Goal: Information Seeking & Learning: Check status

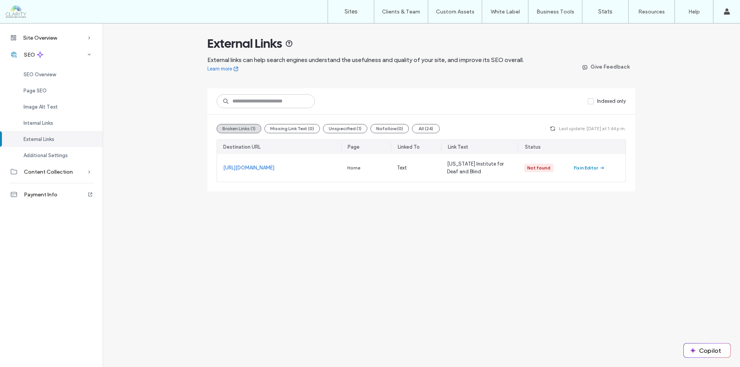
click at [148, 85] on div "External Links External links can help search engines understand the usefulness…" at bounding box center [422, 108] width 638 height 168
drag, startPoint x: 200, startPoint y: 46, endPoint x: 296, endPoint y: 47, distance: 96.4
click at [296, 47] on div "External Links External links can help search engines understand the usefulness…" at bounding box center [422, 108] width 638 height 168
click at [238, 195] on div "Site Overview Overview Project Files Stats Form Responses Clients Activity Log …" at bounding box center [370, 118] width 740 height 189
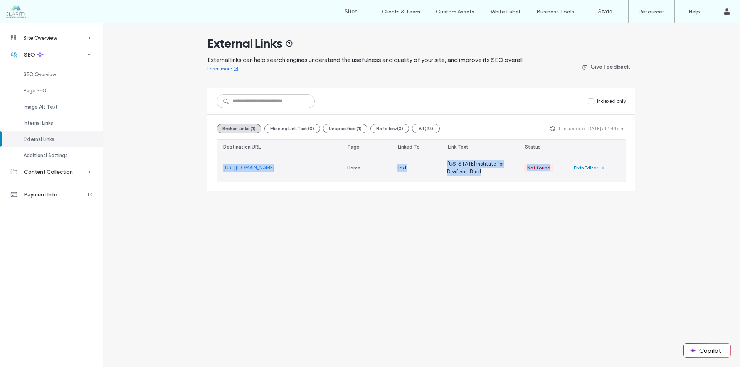
drag, startPoint x: 216, startPoint y: 167, endPoint x: 617, endPoint y: 165, distance: 401.8
click at [617, 165] on div "Broken Links (1) Missing Link Text (0) Unspecified (1) Nofollow (0) All (24) La…" at bounding box center [421, 153] width 428 height 77
drag, startPoint x: 587, startPoint y: 202, endPoint x: 491, endPoint y: 197, distance: 95.7
click at [586, 202] on div "Site Overview Overview Project Files Stats Form Responses Clients Activity Log …" at bounding box center [370, 118] width 740 height 189
click at [393, 219] on div "Site Overview Overview Project Files Stats Form Responses Clients Activity Log …" at bounding box center [370, 196] width 740 height 344
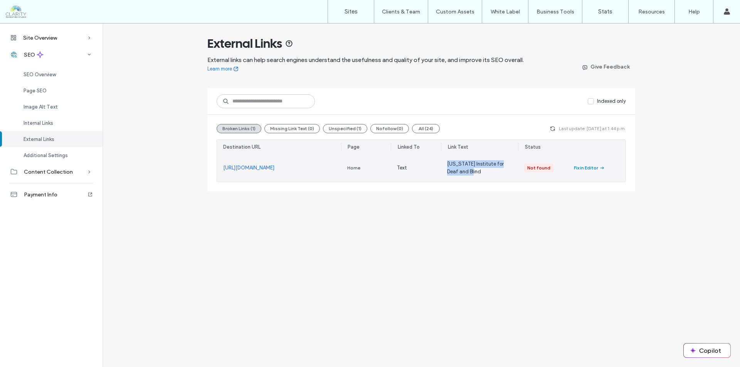
drag, startPoint x: 445, startPoint y: 164, endPoint x: 473, endPoint y: 173, distance: 29.1
click at [473, 173] on div "[US_STATE] Institute for Deaf and Blind" at bounding box center [479, 168] width 77 height 28
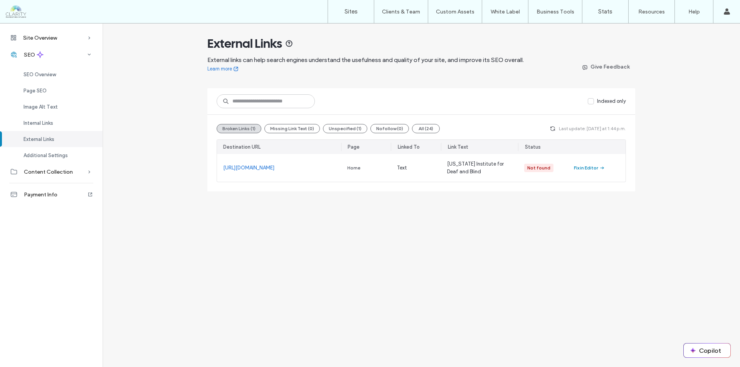
click at [314, 194] on div "Site Overview Overview Project Files Stats Form Responses Clients Activity Log …" at bounding box center [370, 118] width 740 height 189
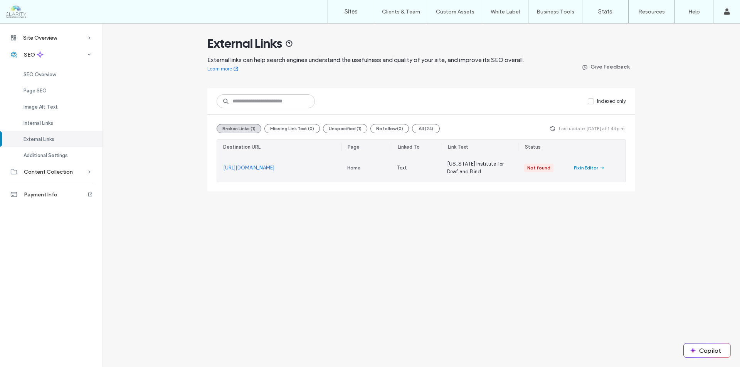
drag, startPoint x: 295, startPoint y: 168, endPoint x: 213, endPoint y: 171, distance: 81.8
click at [213, 171] on div "Broken Links (1) Missing Link Text (0) Unspecified (1) Nofollow (0) All (24) La…" at bounding box center [421, 153] width 428 height 77
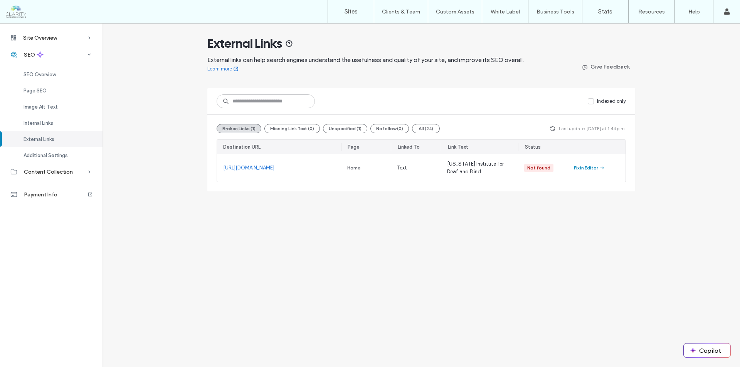
click at [255, 194] on div "Site Overview Overview Project Files Stats Form Responses Clients Activity Log …" at bounding box center [370, 118] width 740 height 189
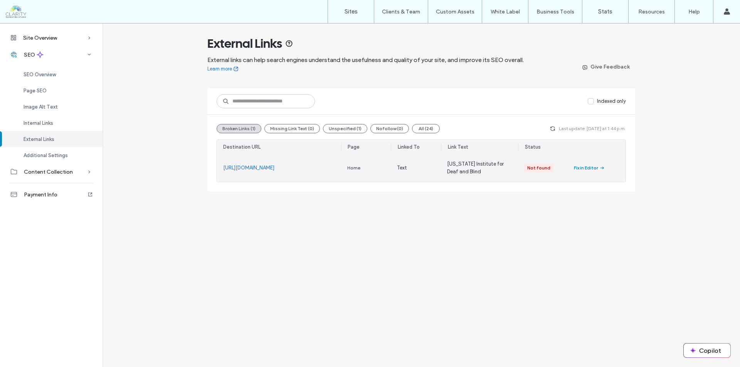
click at [258, 167] on link "[URL][DOMAIN_NAME]" at bounding box center [248, 168] width 51 height 8
